Goal: Task Accomplishment & Management: Use online tool/utility

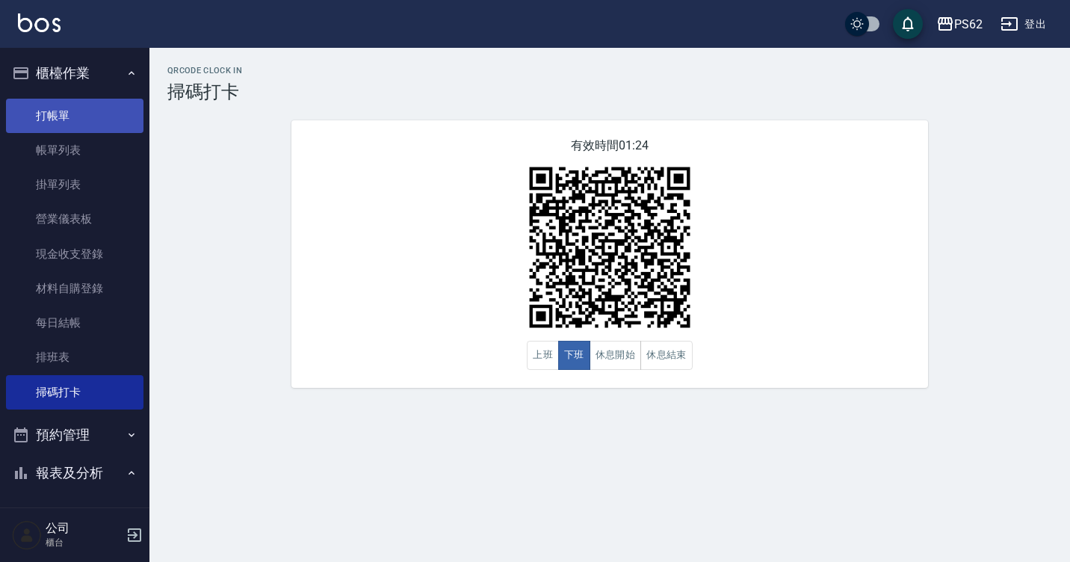
drag, startPoint x: 0, startPoint y: 0, endPoint x: 89, endPoint y: 112, distance: 143.1
click at [89, 112] on link "打帳單" at bounding box center [74, 116] width 137 height 34
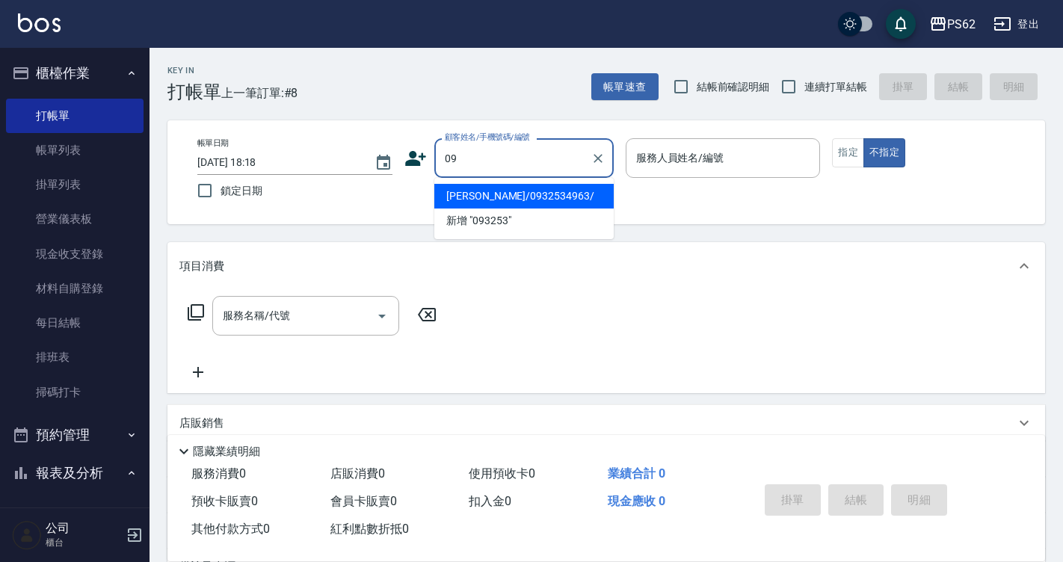
type input "0"
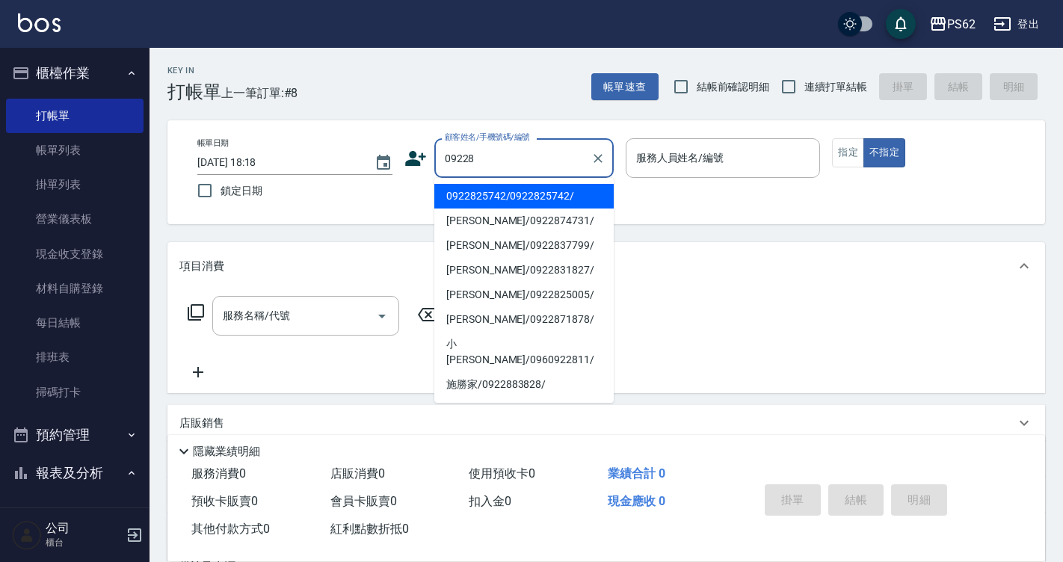
click at [493, 190] on li "0922825742/0922825742/" at bounding box center [523, 196] width 179 height 25
type input "0922825742/0922825742/"
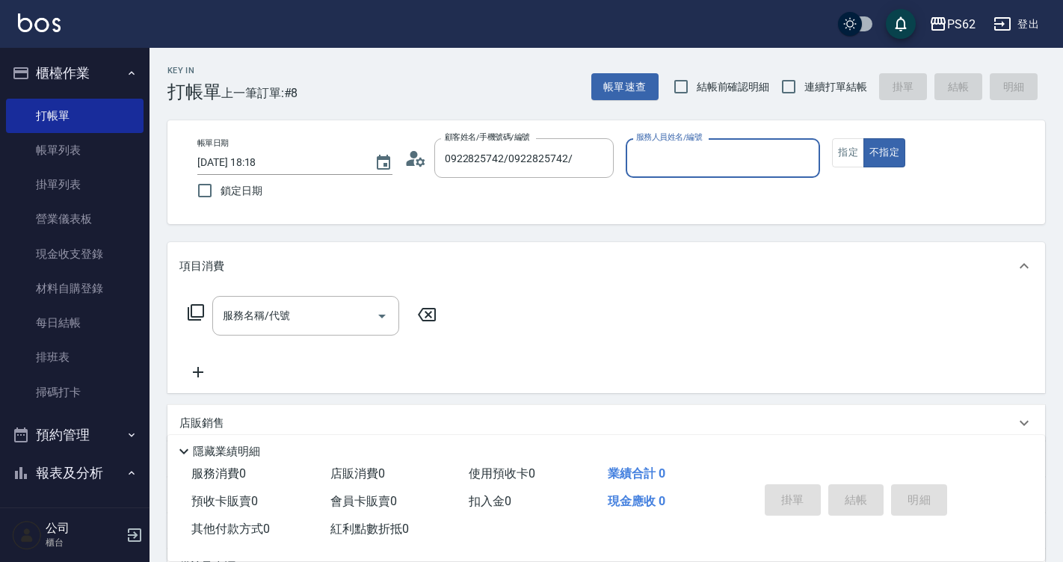
click at [742, 143] on div "服務人員姓名/編號" at bounding box center [722, 158] width 195 height 40
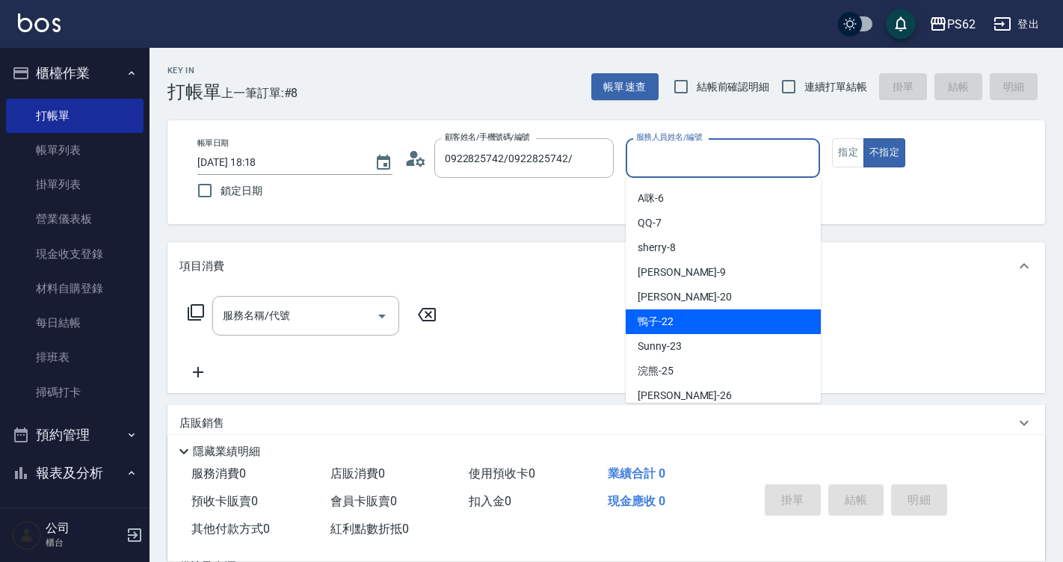
scroll to position [149, 0]
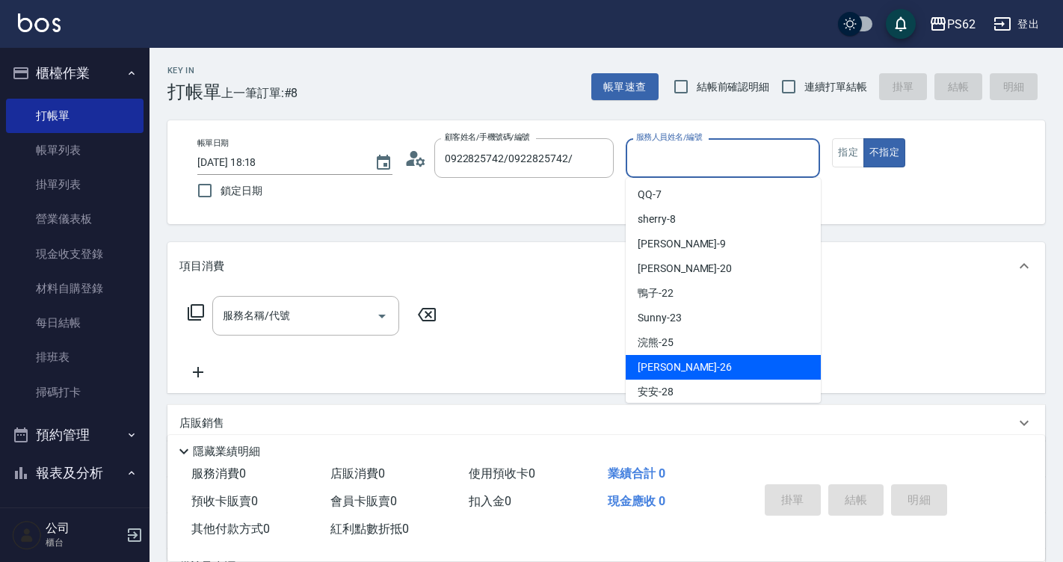
click at [664, 365] on span "小欣 -26" at bounding box center [684, 367] width 94 height 16
type input "小欣-26"
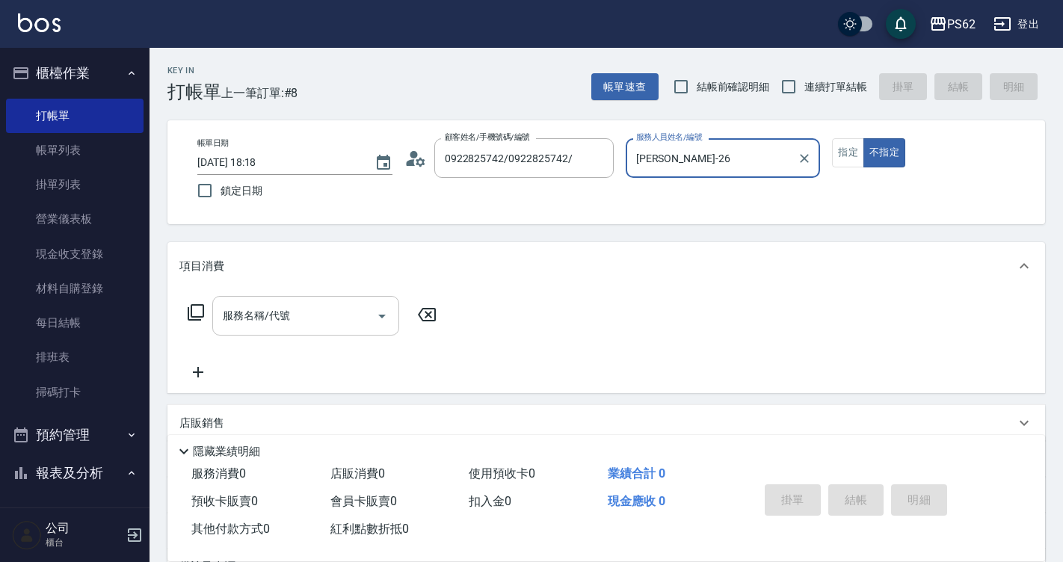
click at [286, 320] on input "服務名稱/代號" at bounding box center [294, 316] width 151 height 26
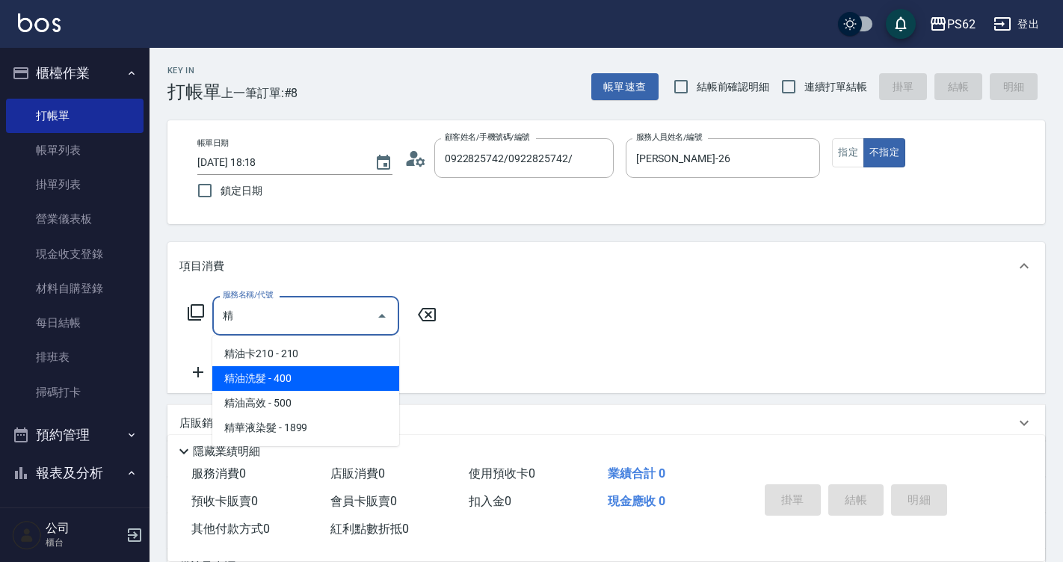
click at [307, 383] on span "精油洗髮 - 400" at bounding box center [305, 378] width 187 height 25
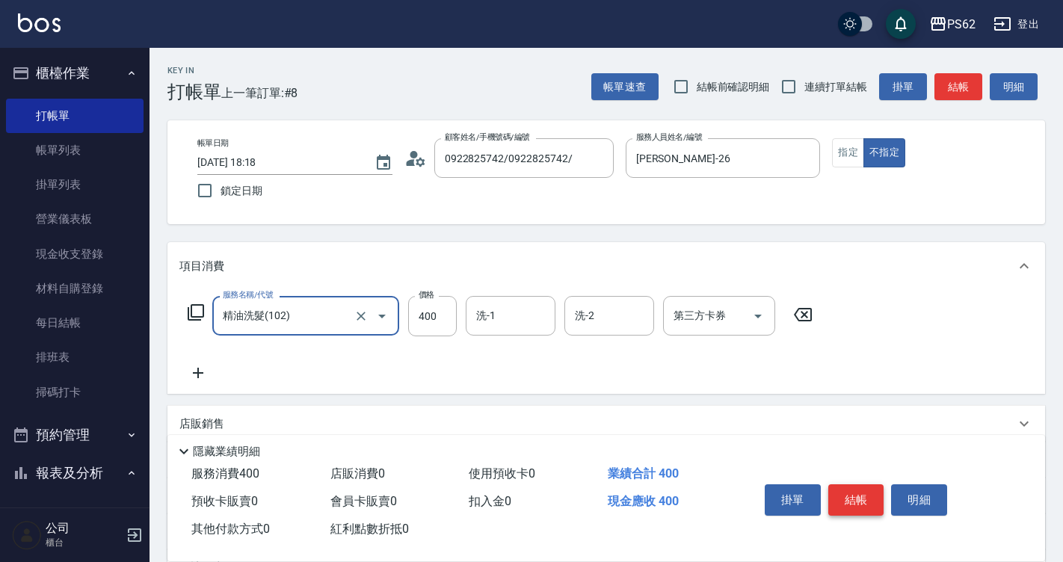
type input "精油洗髮(102)"
click at [861, 504] on button "結帳" at bounding box center [856, 499] width 56 height 31
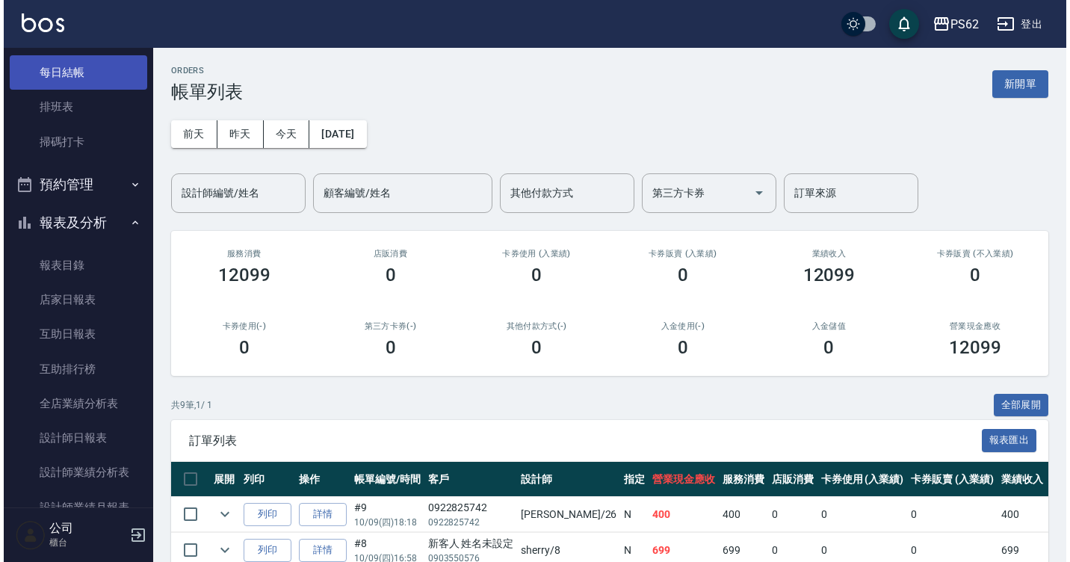
scroll to position [224, 0]
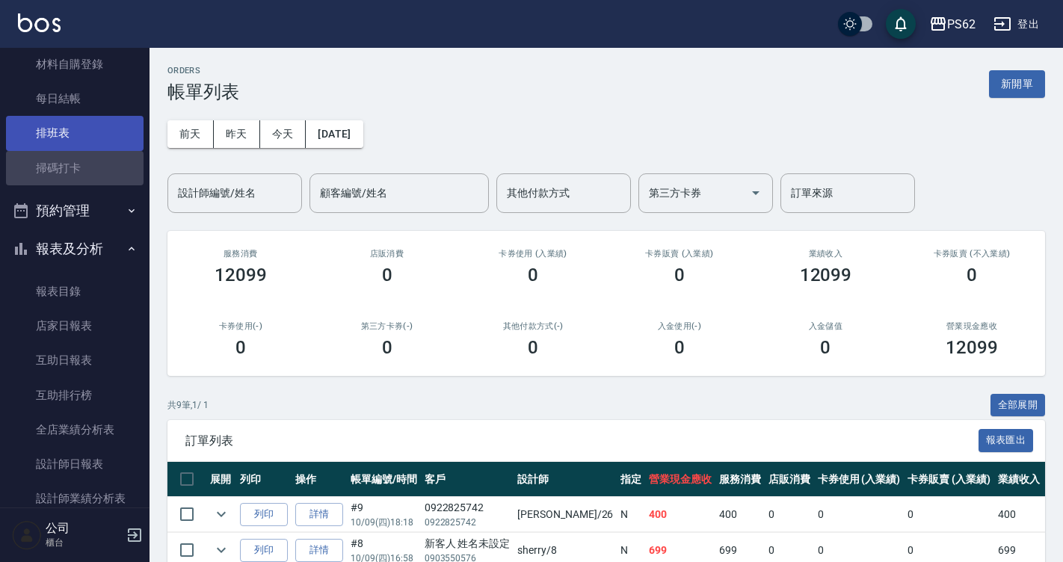
click at [75, 149] on ul "打帳單 帳單列表 掛單列表 營業儀表板 現金收支登錄 材料自購登錄 每日結帳 排班表 掃碼打卡" at bounding box center [74, 29] width 137 height 323
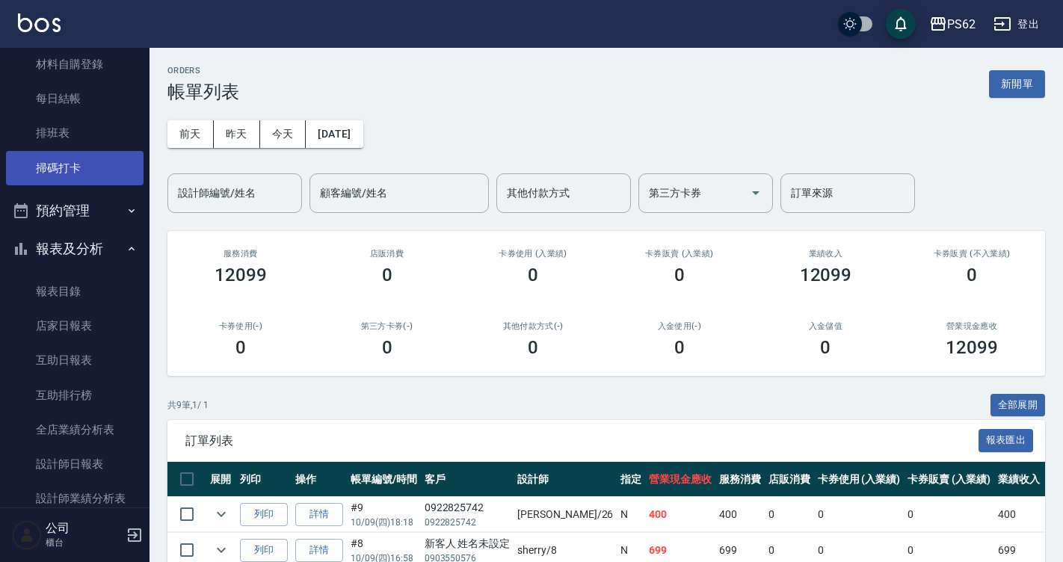
click at [69, 177] on link "掃碼打卡" at bounding box center [74, 168] width 137 height 34
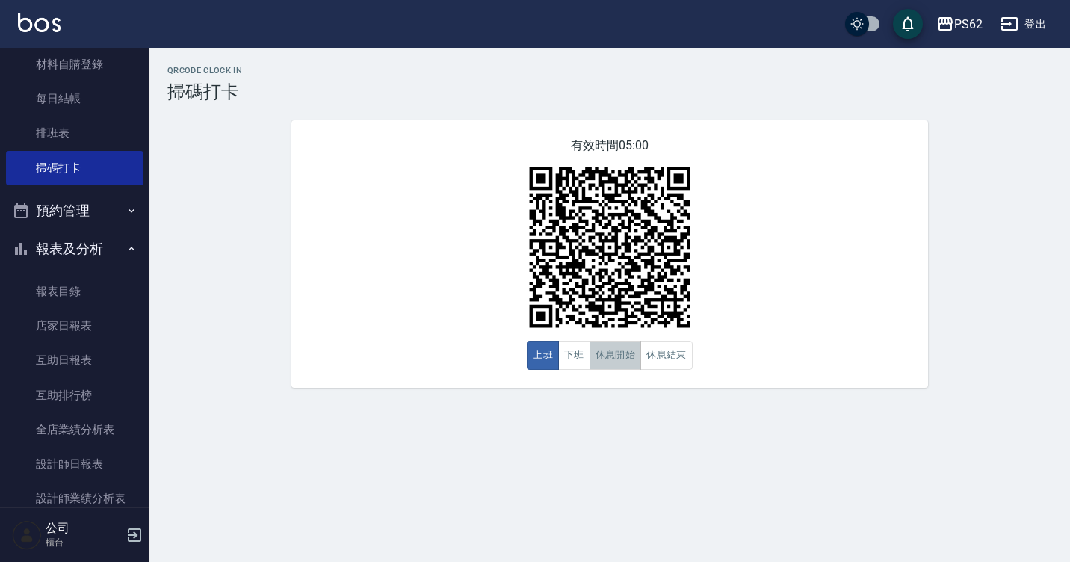
click at [595, 349] on button "休息開始" at bounding box center [616, 355] width 52 height 29
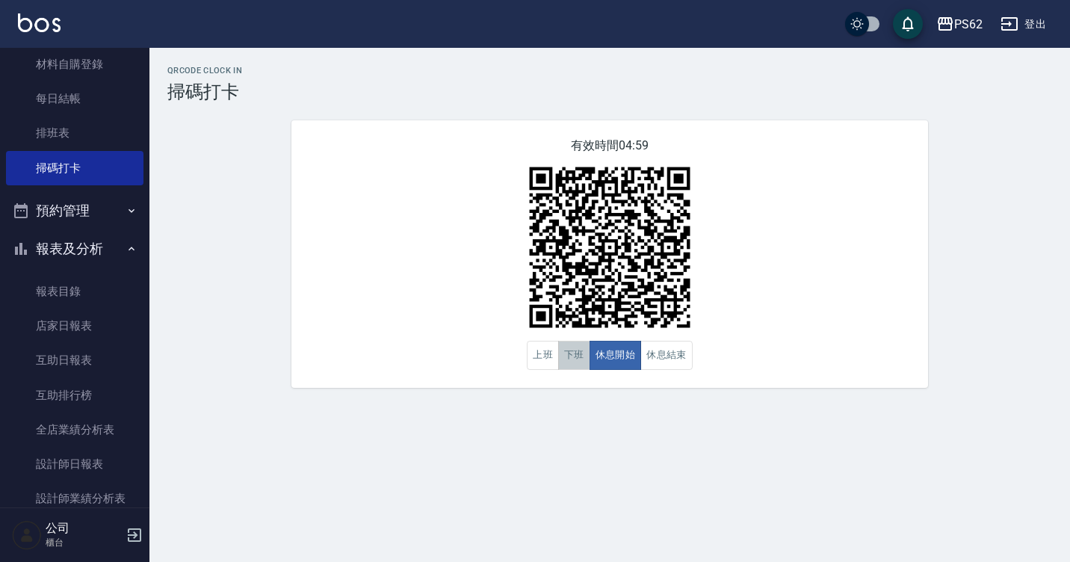
click at [582, 353] on button "下班" at bounding box center [574, 355] width 32 height 29
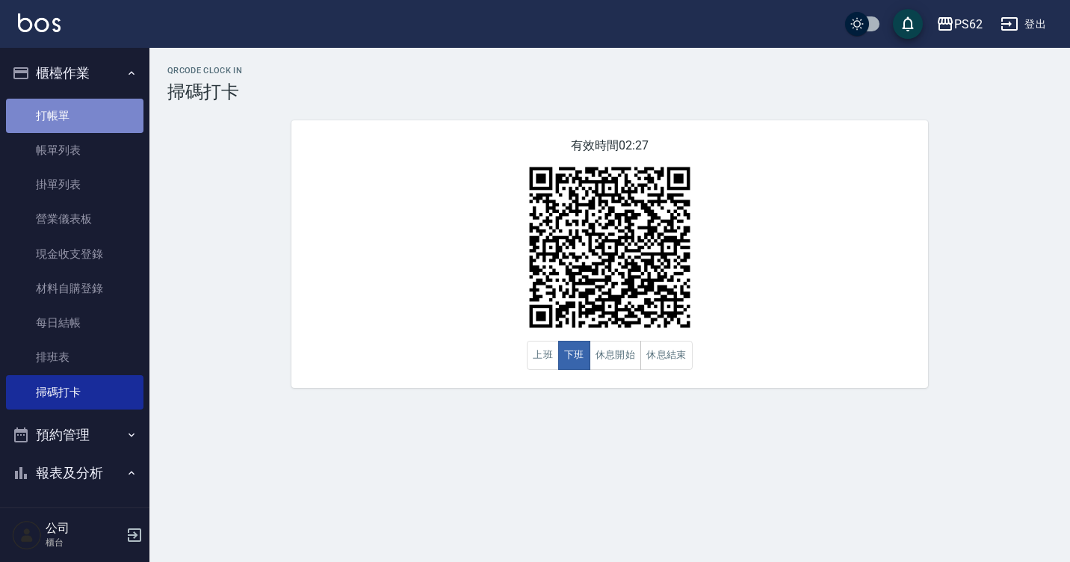
click at [119, 120] on link "打帳單" at bounding box center [74, 116] width 137 height 34
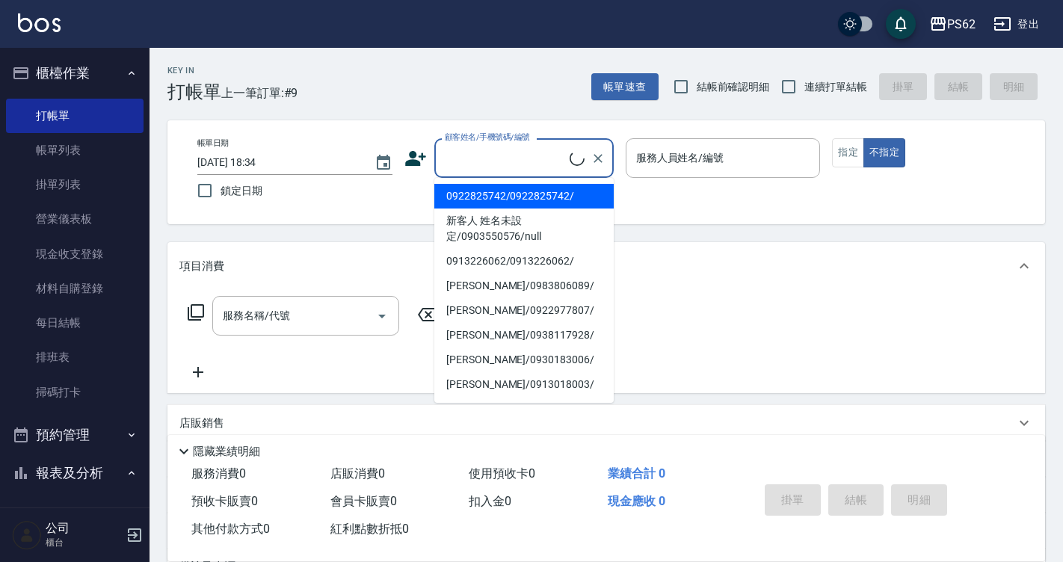
click at [528, 158] on input "顧客姓名/手機號碼/編號" at bounding box center [505, 158] width 129 height 26
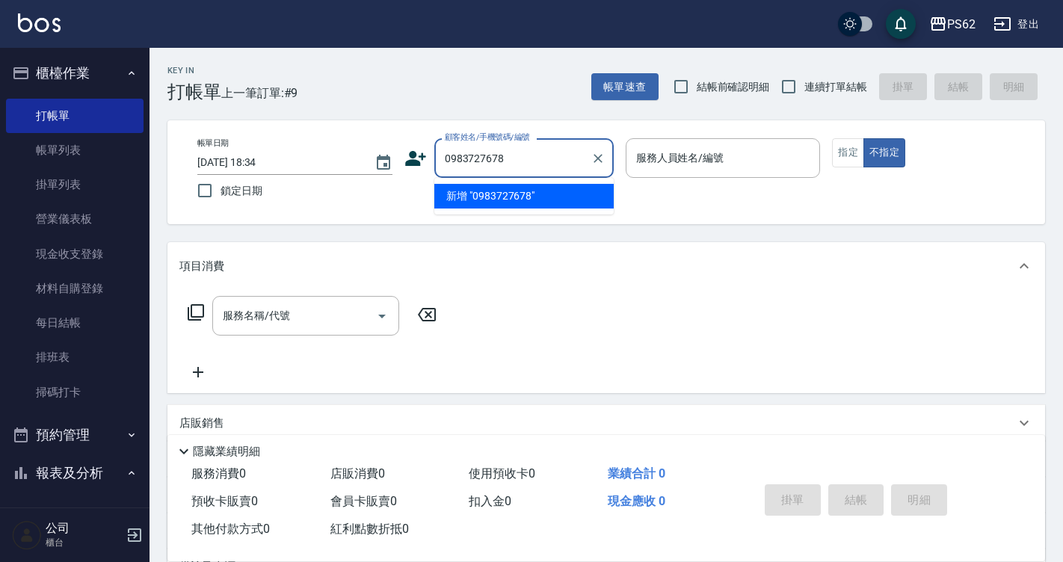
click at [516, 192] on li "新增 "0983727678"" at bounding box center [523, 196] width 179 height 25
type input "0983727678"
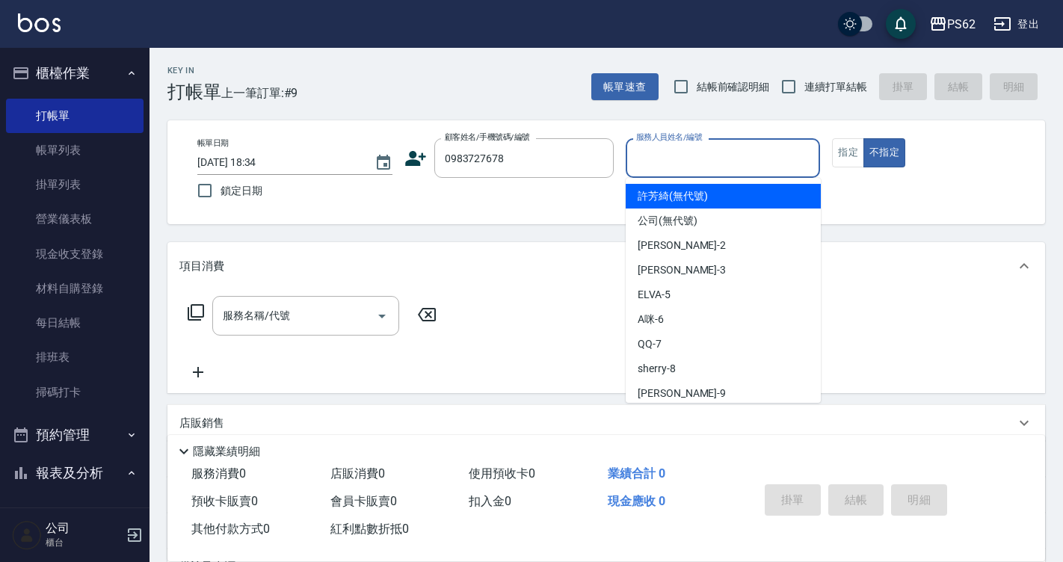
click at [689, 156] on input "服務人員姓名/編號" at bounding box center [723, 158] width 182 height 26
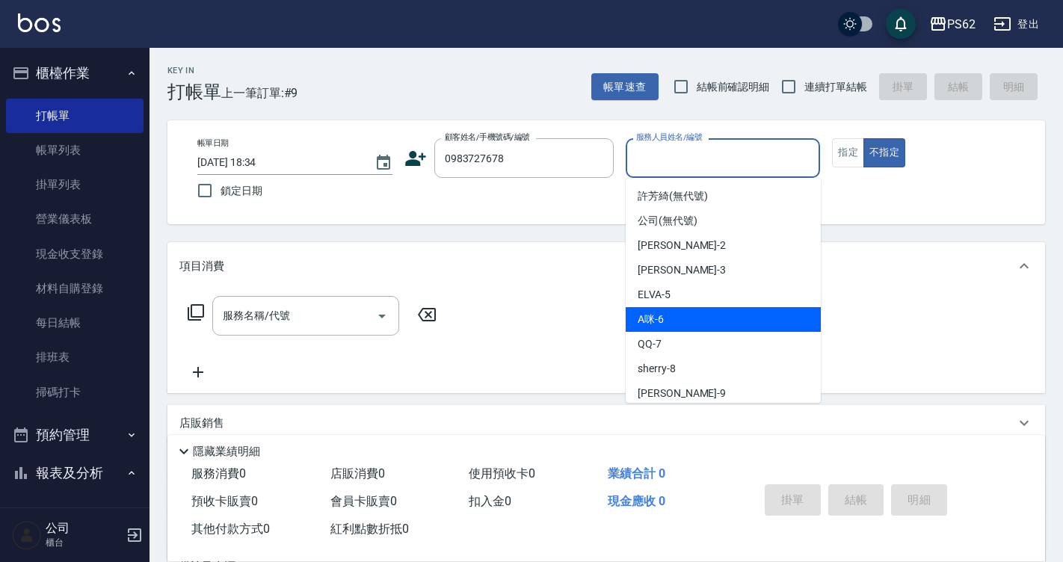
click at [687, 320] on div "A咪 -6" at bounding box center [722, 319] width 195 height 25
type input "A咪-6"
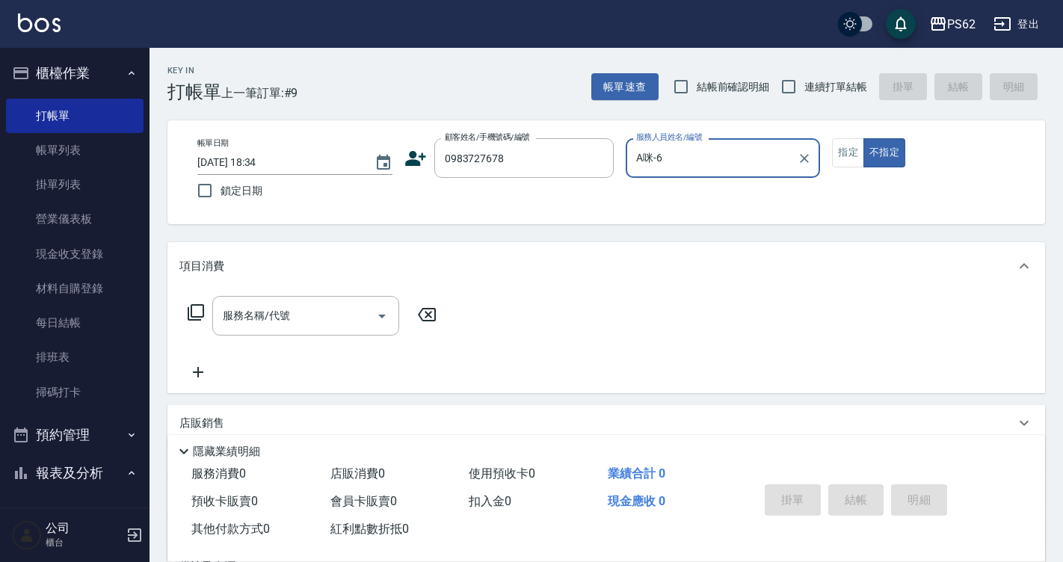
click at [195, 312] on icon at bounding box center [196, 312] width 18 height 18
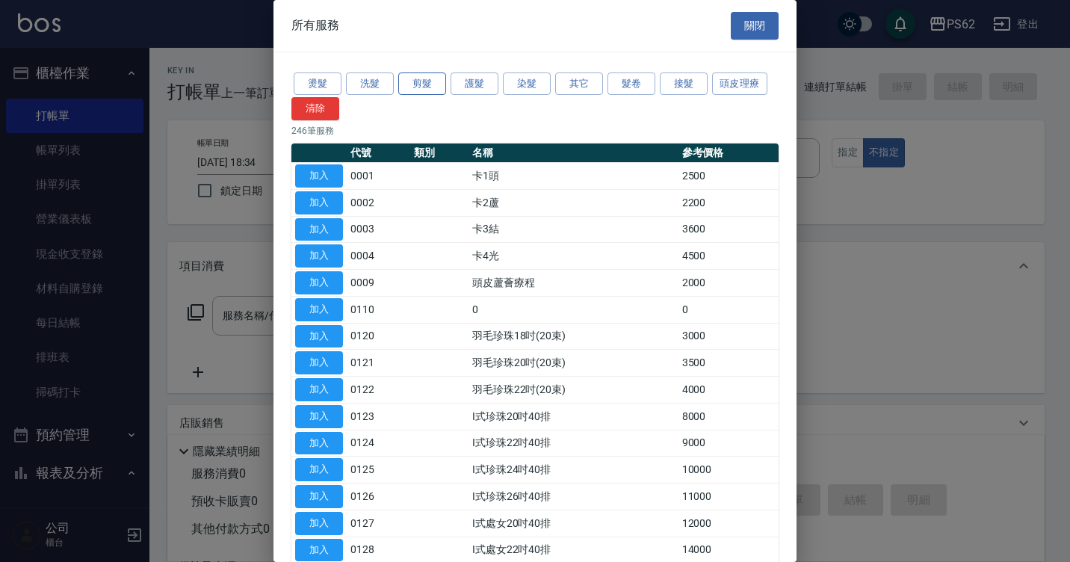
click at [421, 87] on button "剪髮" at bounding box center [422, 83] width 48 height 23
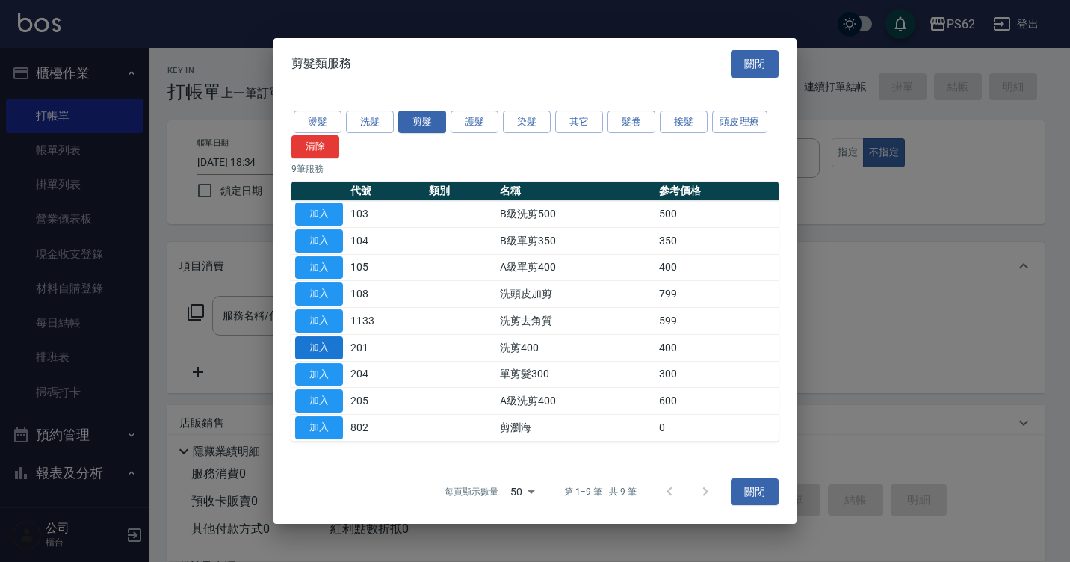
click at [327, 349] on button "加入" at bounding box center [319, 347] width 48 height 23
type input "洗剪400(201)"
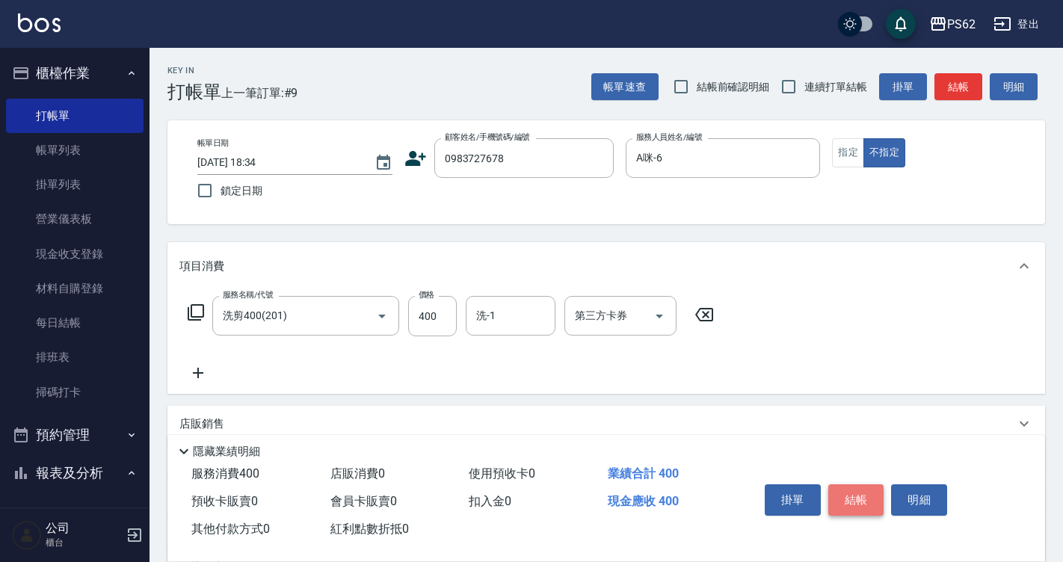
click at [851, 489] on button "結帳" at bounding box center [856, 499] width 56 height 31
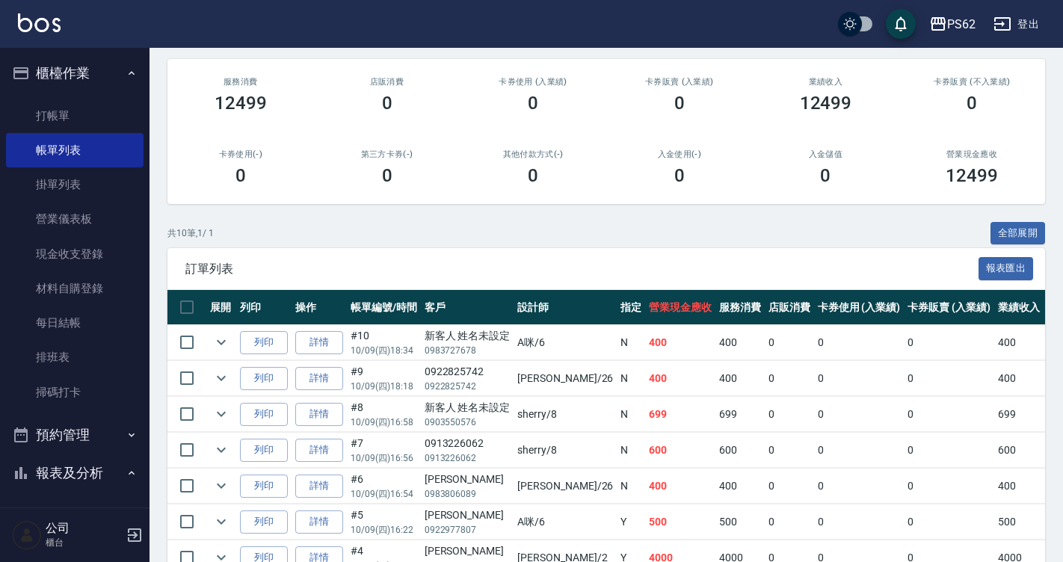
scroll to position [139, 0]
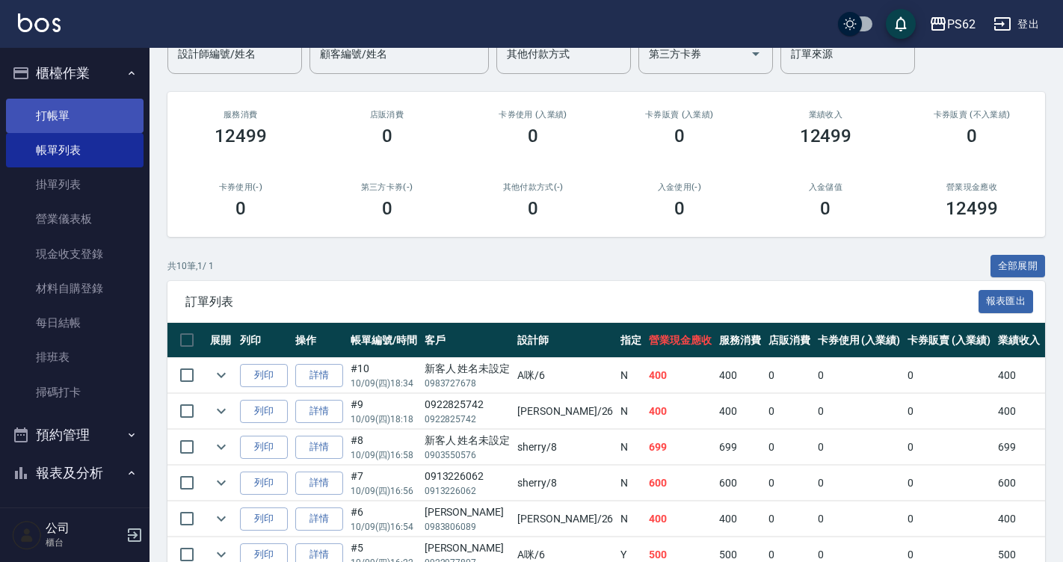
click at [79, 109] on link "打帳單" at bounding box center [74, 116] width 137 height 34
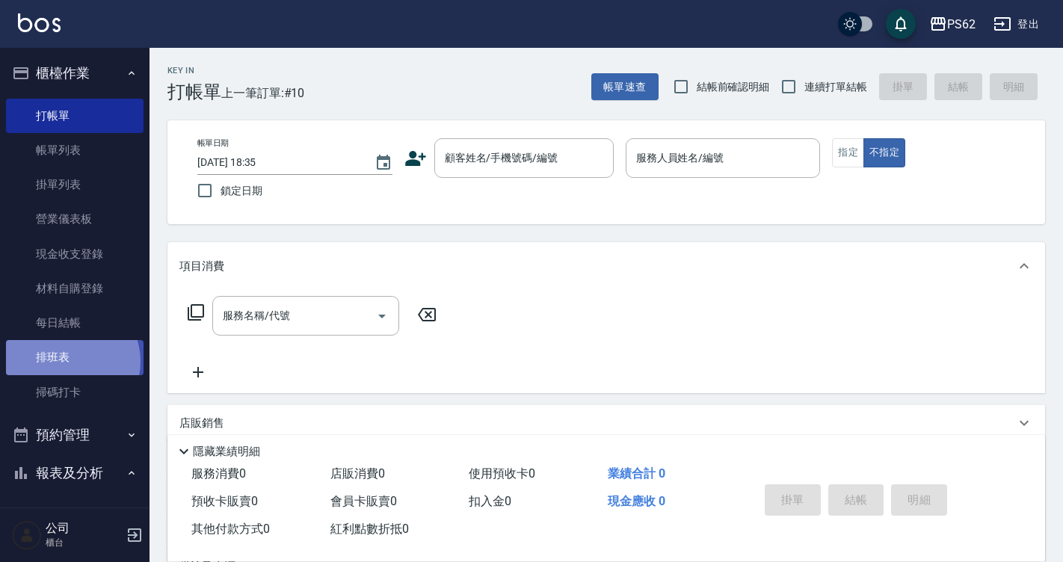
click at [69, 361] on link "排班表" at bounding box center [74, 357] width 137 height 34
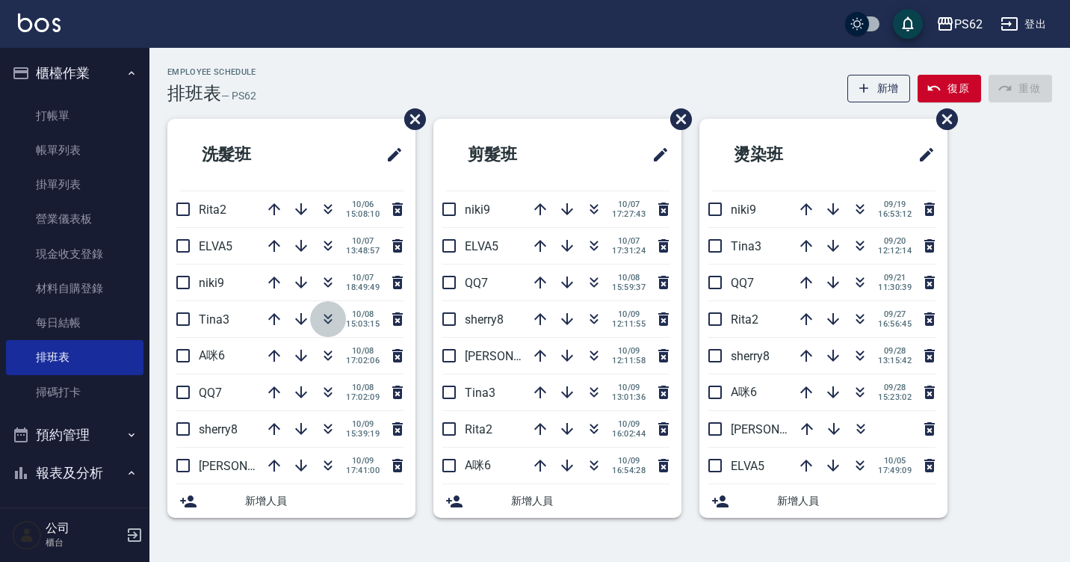
click at [333, 318] on icon "button" at bounding box center [328, 319] width 18 height 18
click at [336, 356] on icon "button" at bounding box center [328, 356] width 18 height 18
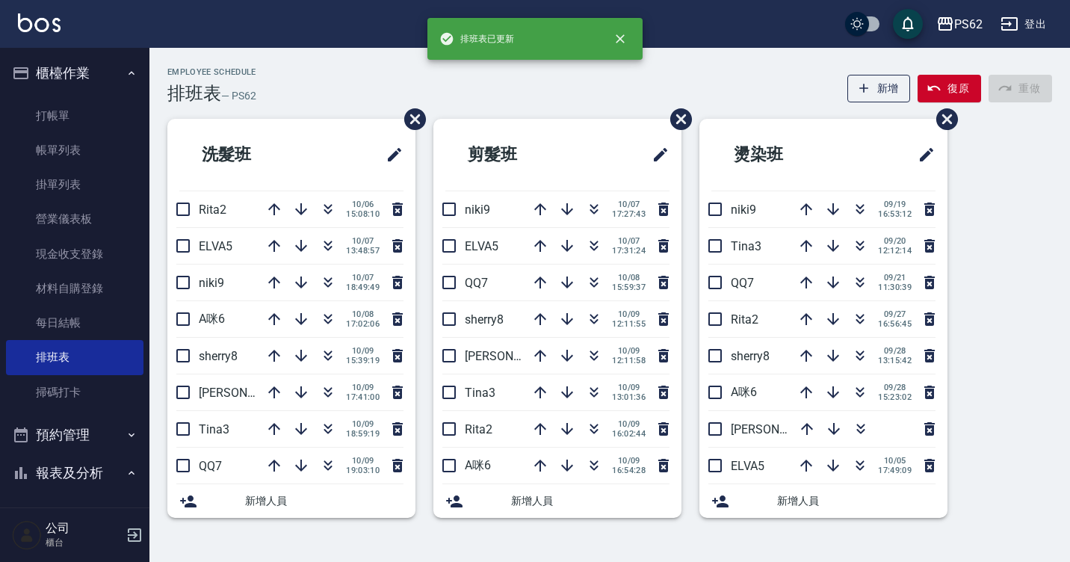
click at [318, 89] on div "Employee Schedule 排班表 — PS62 新增 復原 重做" at bounding box center [609, 85] width 885 height 37
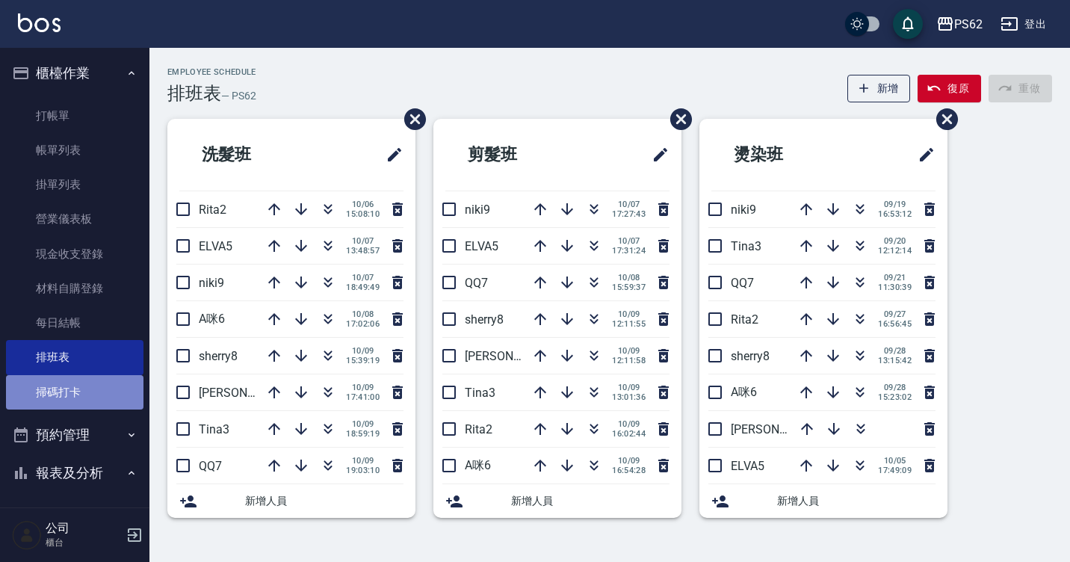
click at [96, 400] on link "掃碼打卡" at bounding box center [74, 392] width 137 height 34
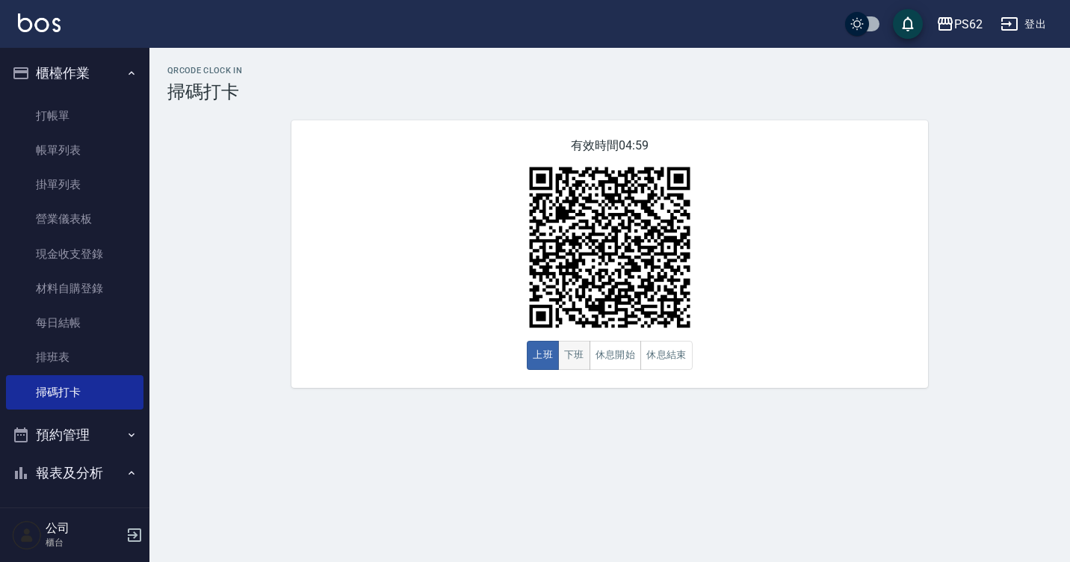
drag, startPoint x: 577, startPoint y: 352, endPoint x: 558, endPoint y: 347, distance: 19.2
click at [564, 347] on button "下班" at bounding box center [574, 355] width 32 height 29
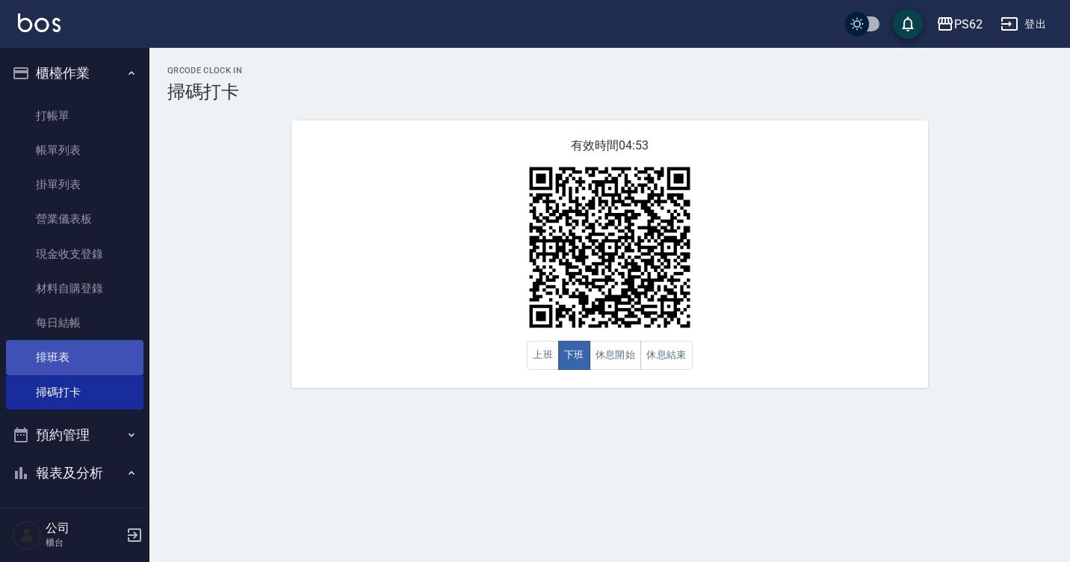
click at [99, 345] on link "排班表" at bounding box center [74, 357] width 137 height 34
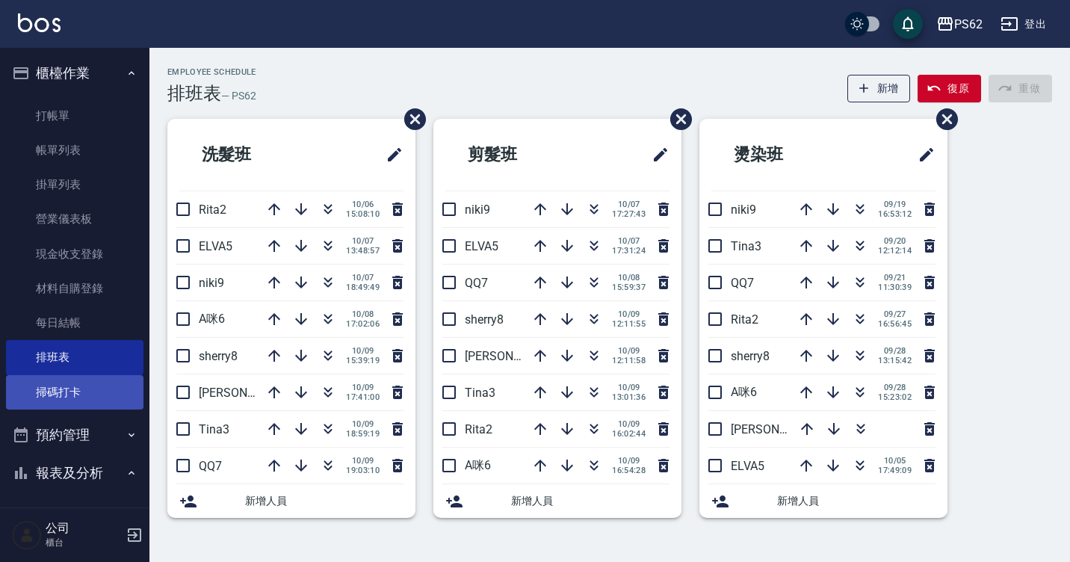
click at [108, 392] on link "掃碼打卡" at bounding box center [74, 392] width 137 height 34
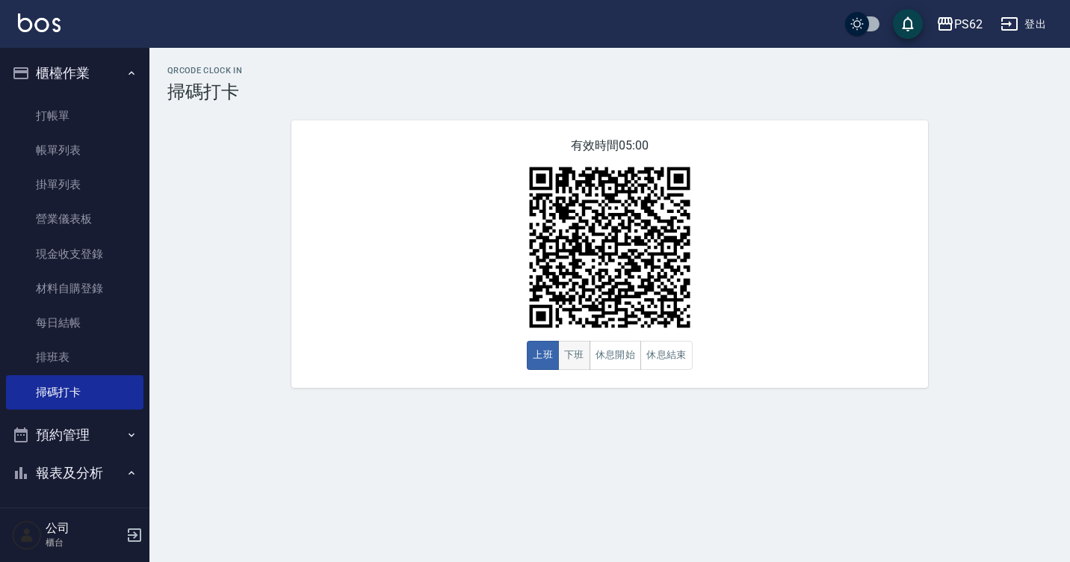
click at [584, 352] on button "下班" at bounding box center [574, 355] width 32 height 29
